Goal: Information Seeking & Learning: Learn about a topic

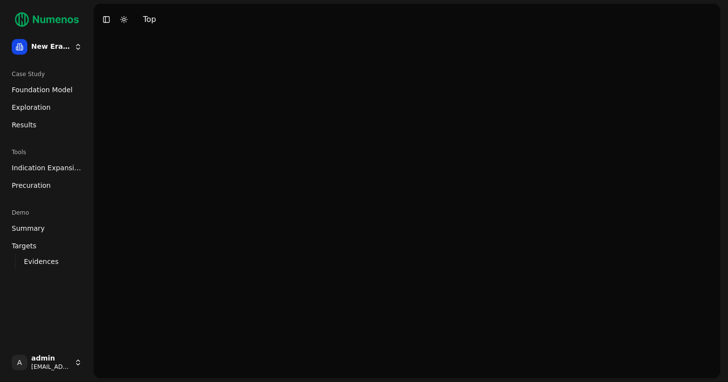
click at [37, 90] on span "Foundation Model" at bounding box center [42, 90] width 61 height 10
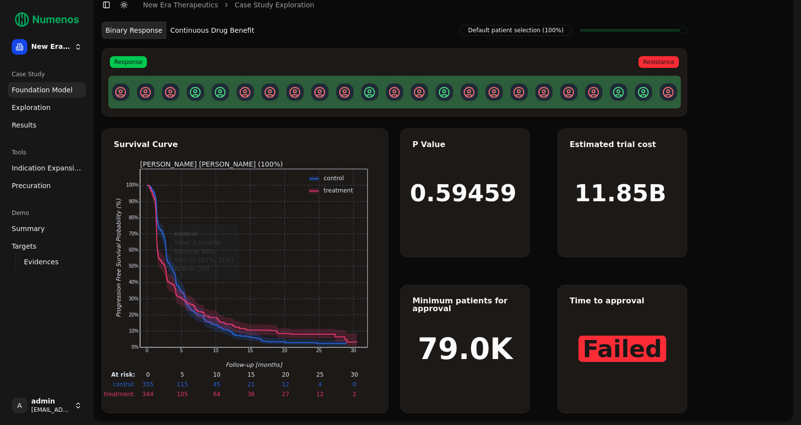
scroll to position [14, 0]
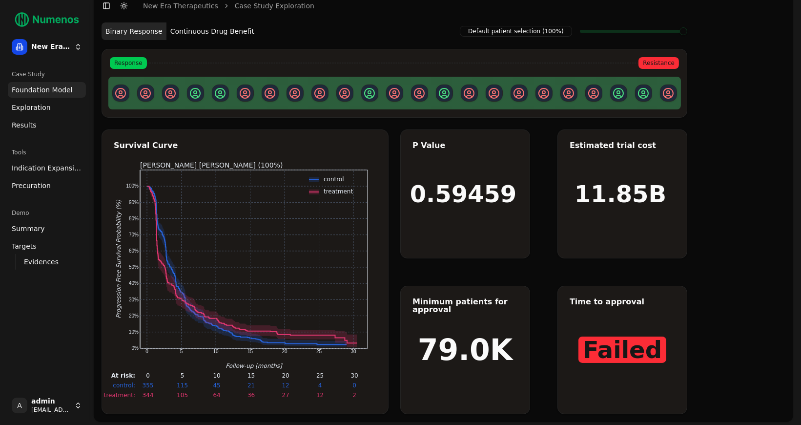
click at [221, 32] on button "Continuous Drug Benefit" at bounding box center [212, 31] width 92 height 18
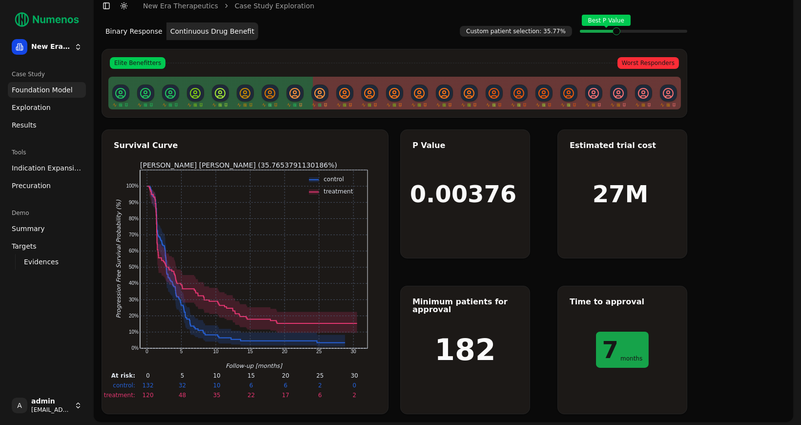
click at [39, 106] on span "Exploration" at bounding box center [31, 108] width 39 height 10
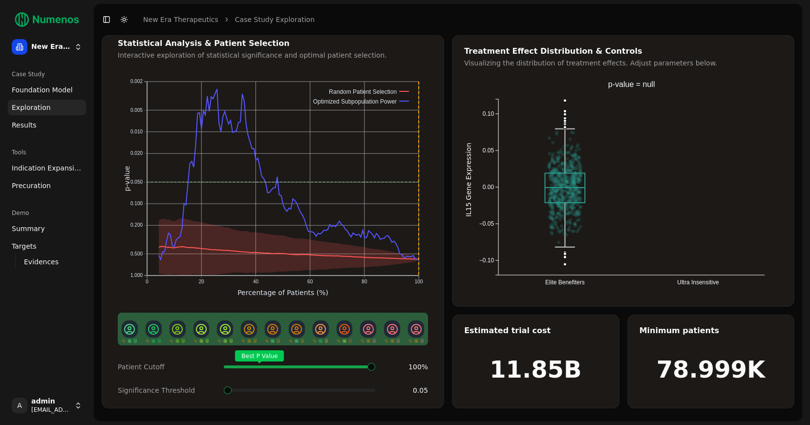
click at [37, 89] on span "Foundation Model" at bounding box center [42, 90] width 61 height 10
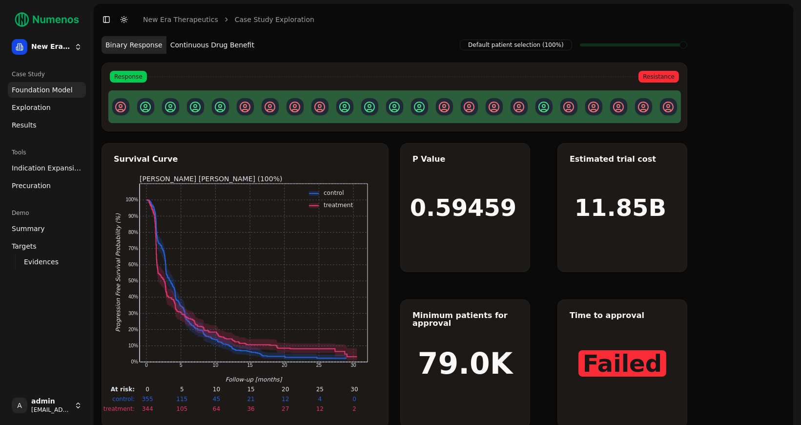
click at [53, 107] on link "Exploration" at bounding box center [47, 108] width 78 height 16
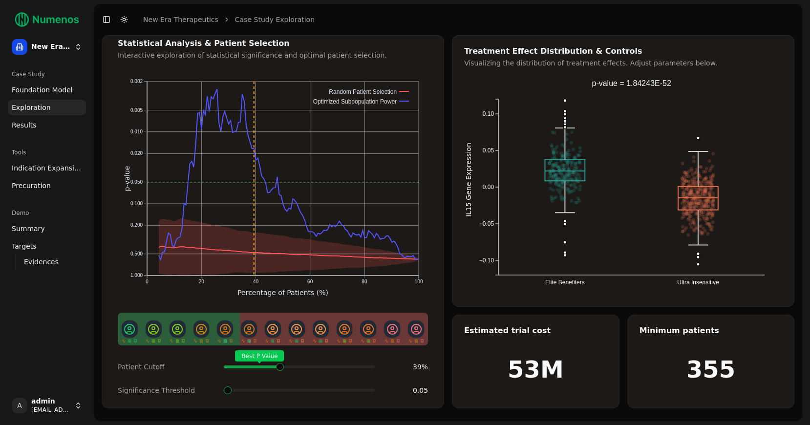
click at [373, 365] on span at bounding box center [373, 367] width 1 height 4
click at [268, 357] on div "Best P Value" at bounding box center [299, 367] width 151 height 20
click at [280, 366] on div "Best P Value" at bounding box center [299, 367] width 151 height 20
click at [226, 382] on span at bounding box center [228, 390] width 8 height 8
